Goal: Task Accomplishment & Management: Manage account settings

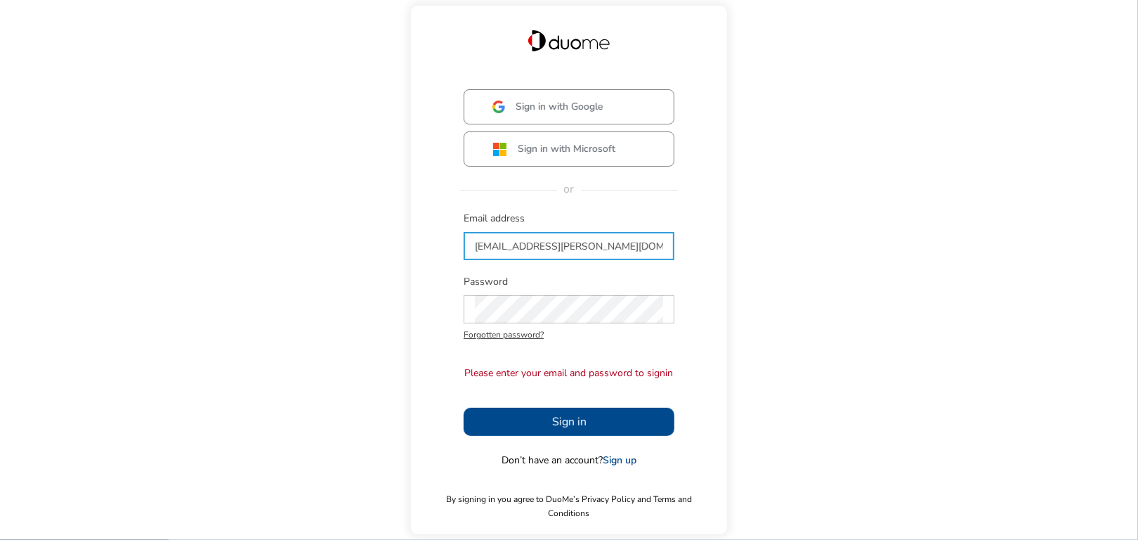
type input "[EMAIL_ADDRESS][PERSON_NAME][DOMAIN_NAME]"
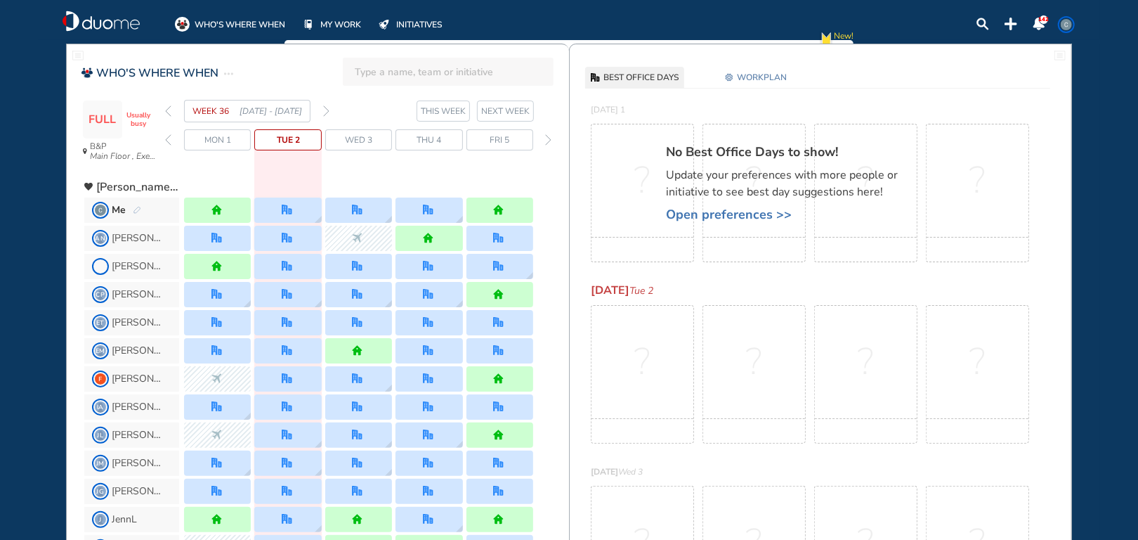
click at [757, 76] on span "WORKPLAN" at bounding box center [762, 77] width 50 height 14
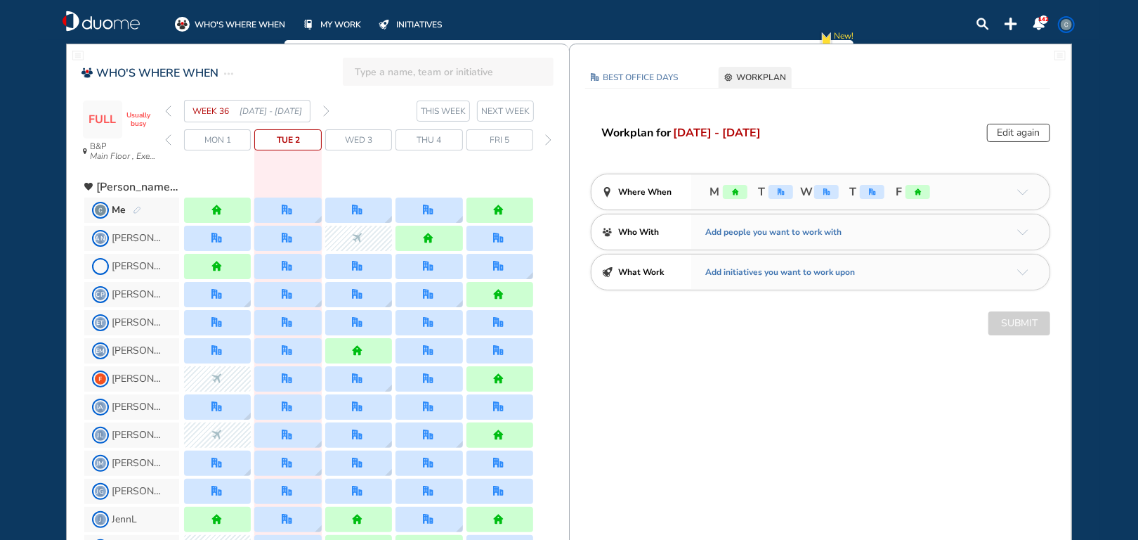
click at [1030, 133] on button "Edit again" at bounding box center [1018, 133] width 63 height 18
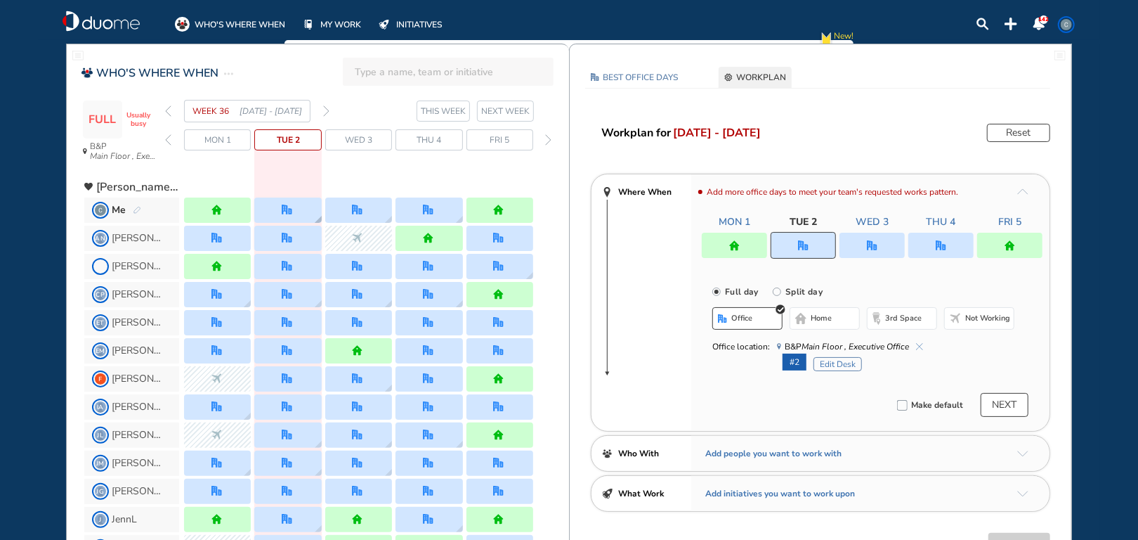
click at [276, 208] on div at bounding box center [287, 209] width 67 height 25
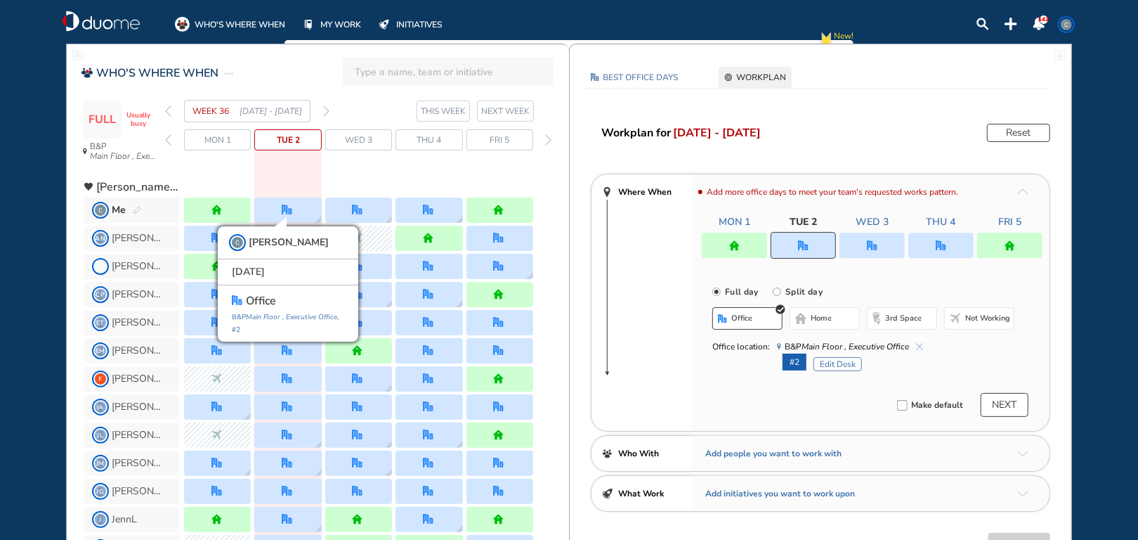
click at [814, 317] on span "home" at bounding box center [821, 318] width 21 height 11
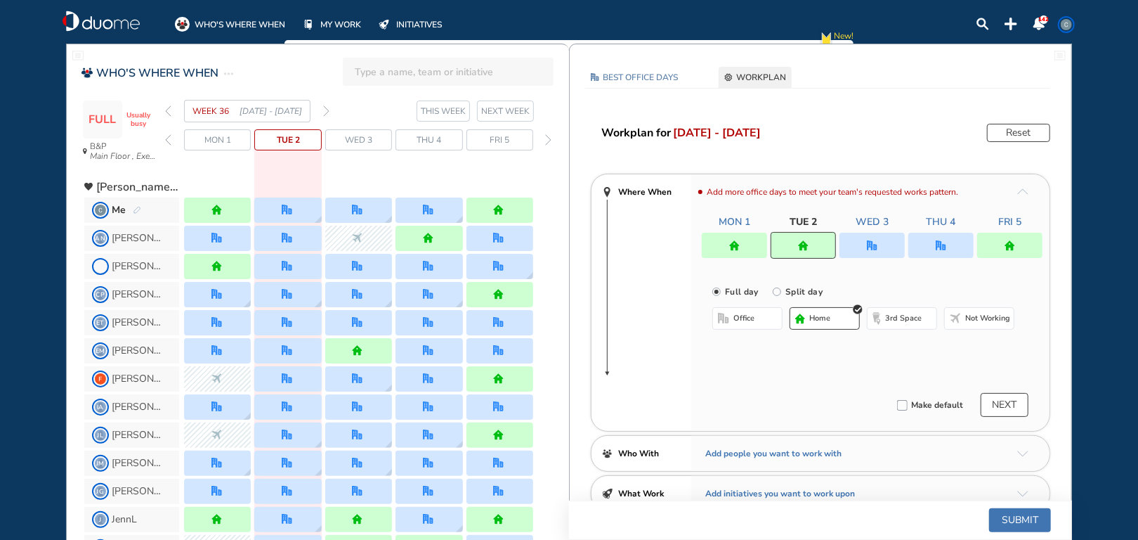
click at [497, 114] on span "NEXT WEEK" at bounding box center [505, 111] width 48 height 14
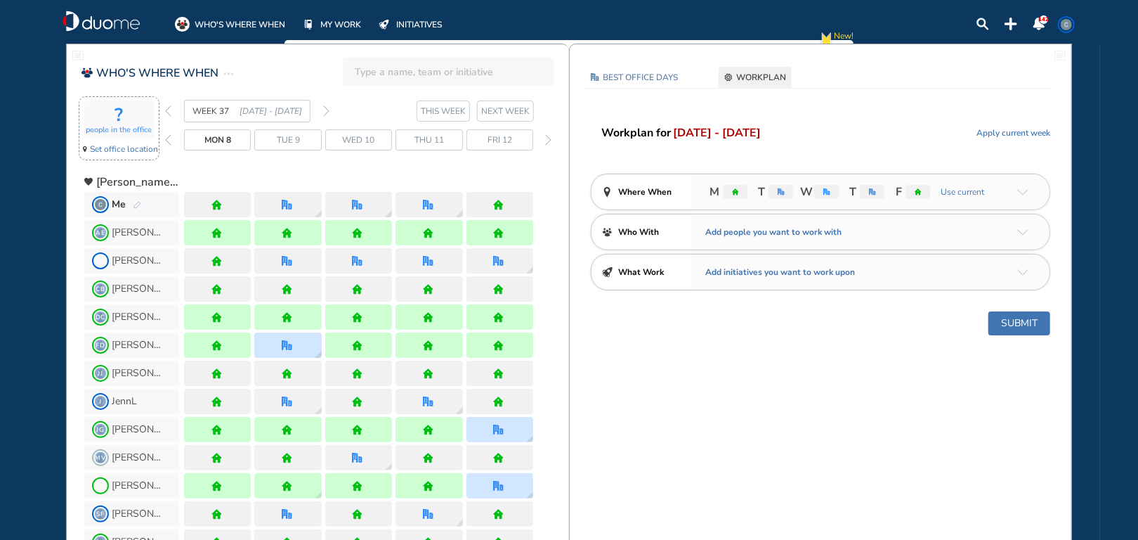
drag, startPoint x: 165, startPoint y: 108, endPoint x: 149, endPoint y: 135, distance: 31.2
click at [165, 109] on img "back week" at bounding box center [168, 110] width 6 height 11
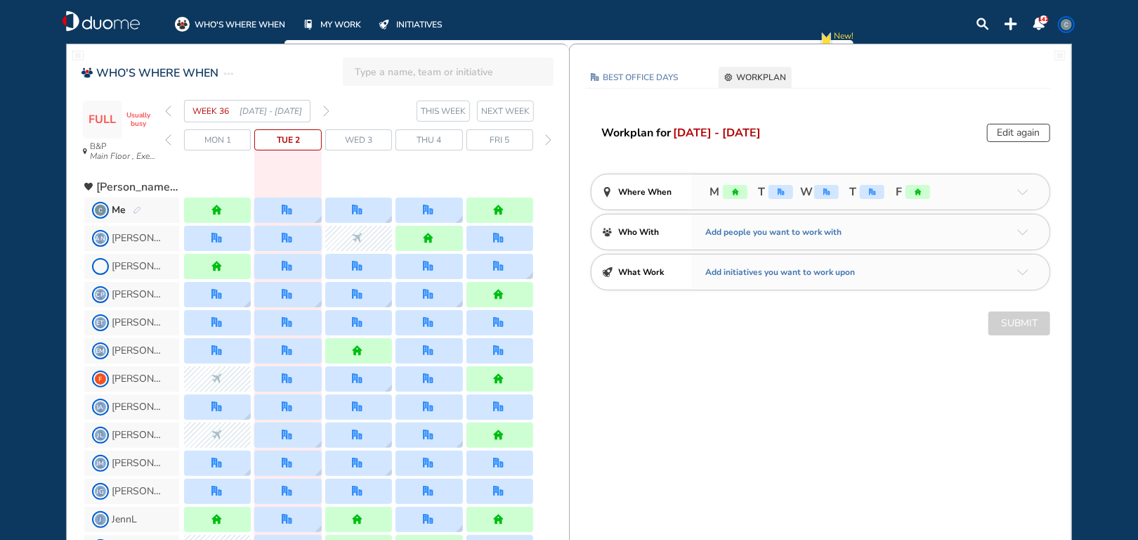
drag, startPoint x: 1024, startPoint y: 134, endPoint x: 965, endPoint y: 148, distance: 60.7
click at [1024, 133] on button "Edit again" at bounding box center [1018, 133] width 63 height 18
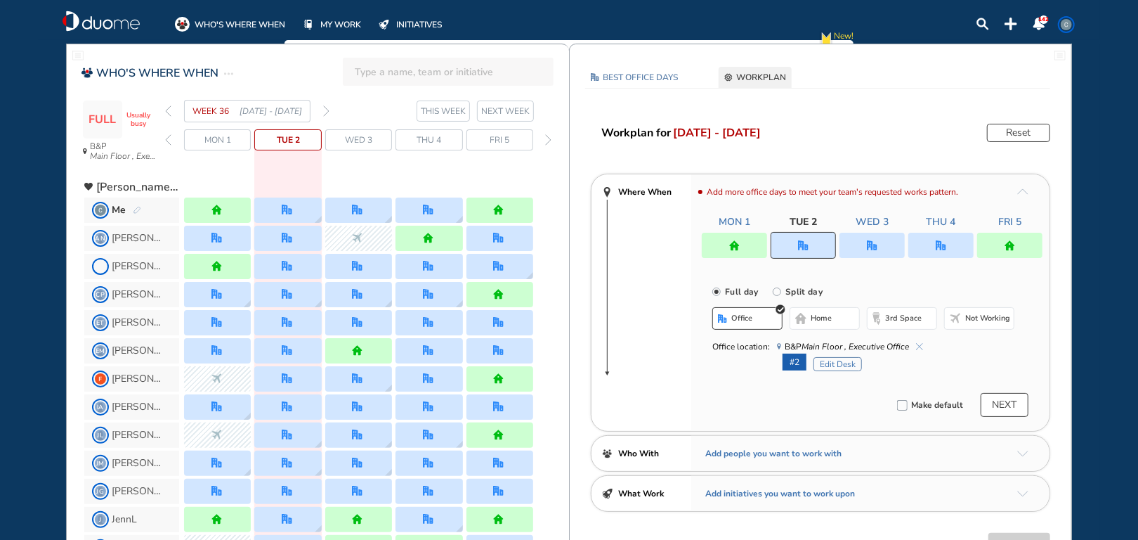
click at [803, 250] on div at bounding box center [803, 245] width 65 height 27
click at [813, 314] on span "home" at bounding box center [821, 318] width 21 height 11
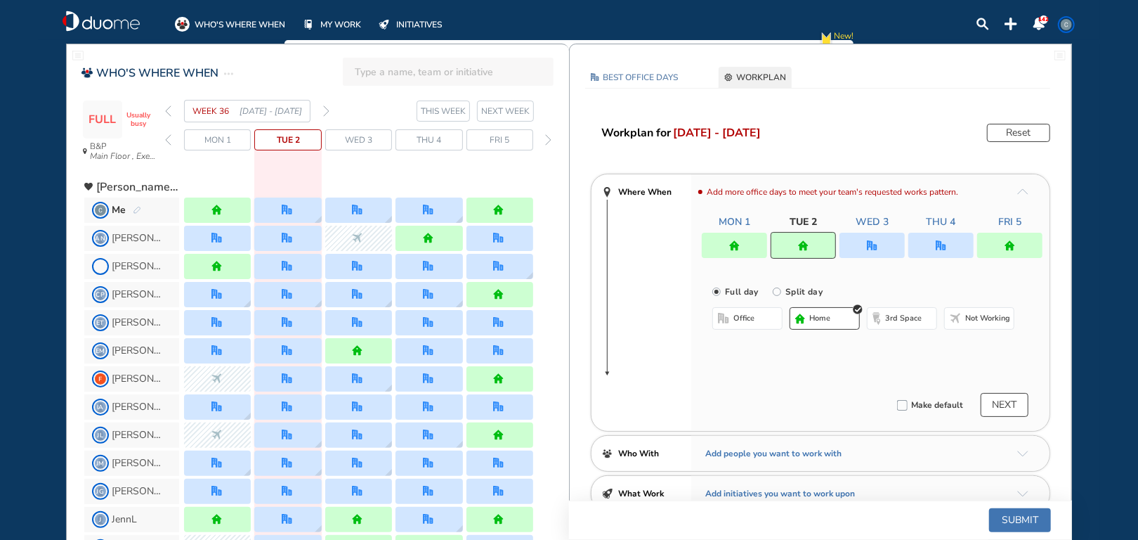
drag, startPoint x: 1019, startPoint y: 522, endPoint x: 970, endPoint y: 486, distance: 60.8
click at [1019, 521] on button "Submit" at bounding box center [1020, 520] width 62 height 24
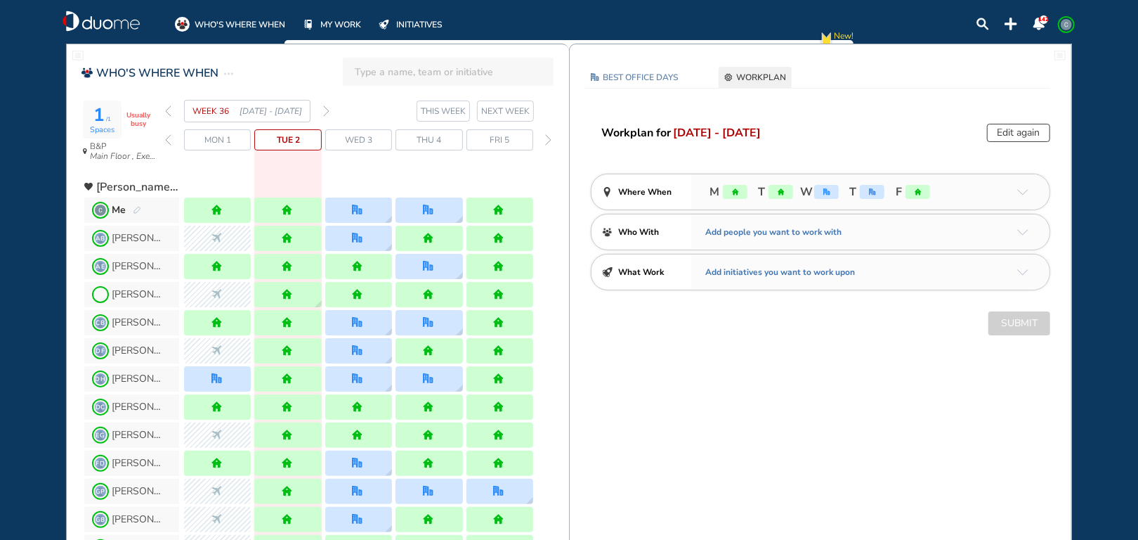
click at [733, 189] on img "home" at bounding box center [735, 191] width 7 height 7
click at [1008, 129] on div "Edit again" at bounding box center [1018, 133] width 63 height 18
click at [1010, 131] on div "Edit again" at bounding box center [1018, 133] width 63 height 18
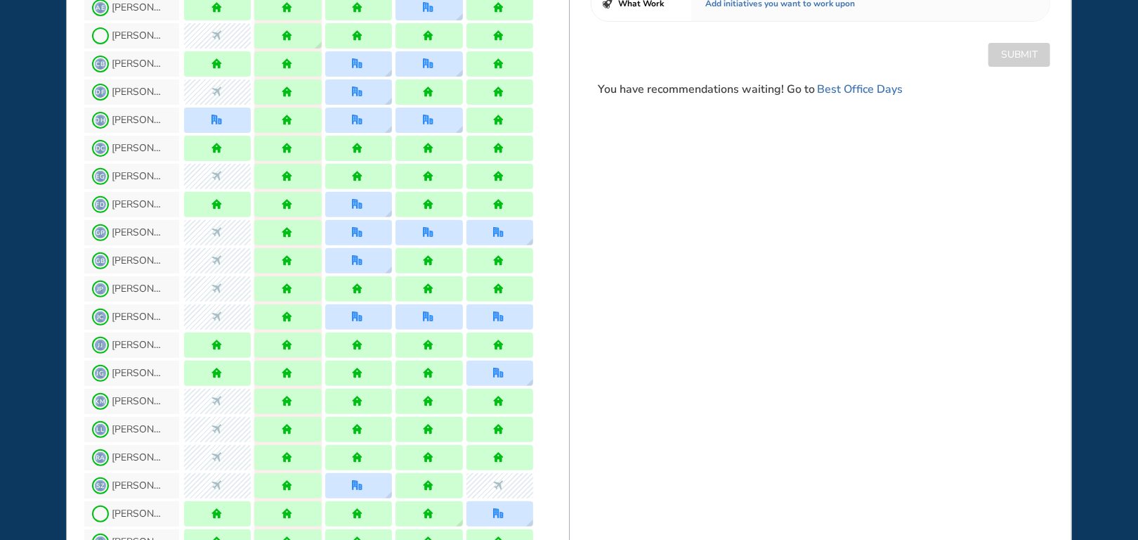
scroll to position [281, 0]
